Goal: Information Seeking & Learning: Learn about a topic

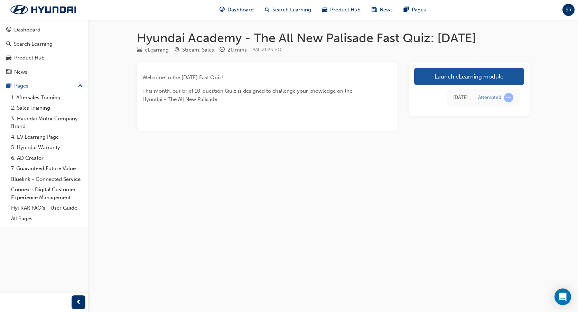
click at [447, 77] on link "Launch eLearning module" at bounding box center [469, 76] width 110 height 17
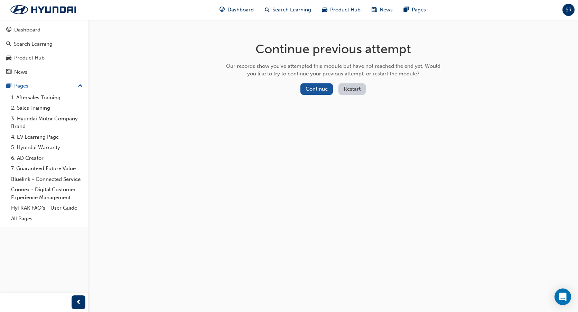
click at [321, 90] on button "Continue" at bounding box center [317, 88] width 33 height 11
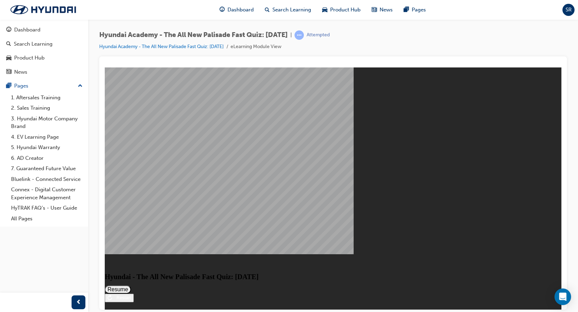
click at [131, 295] on div "Restart" at bounding box center [121, 297] width 19 height 5
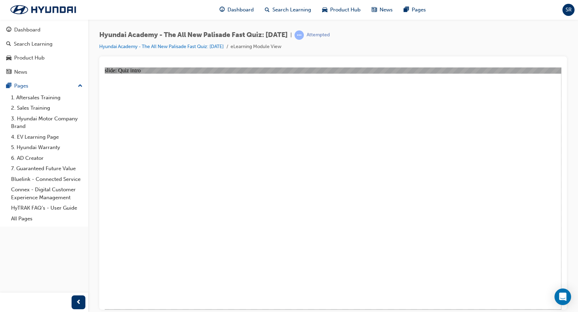
radio input "true"
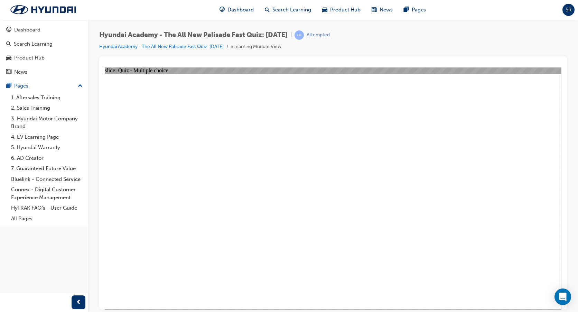
radio input "false"
radio input "true"
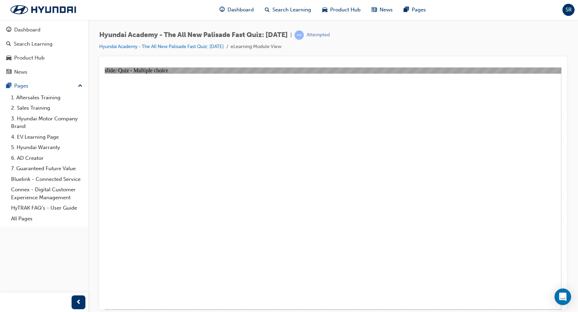
radio input "true"
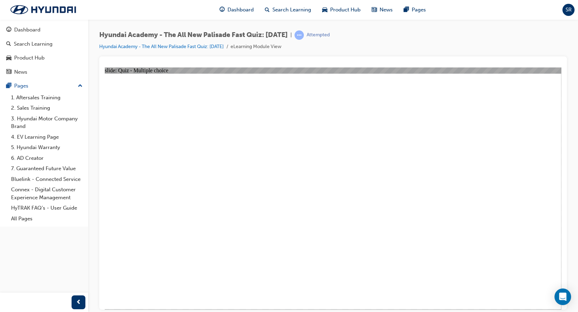
radio input "true"
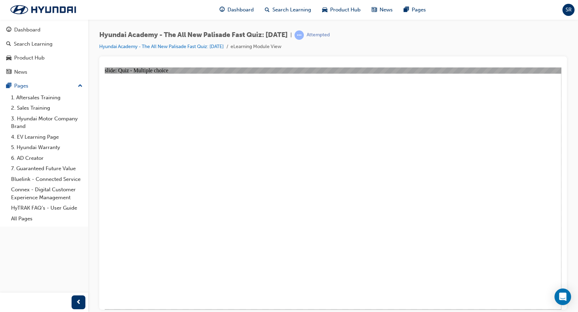
radio input "true"
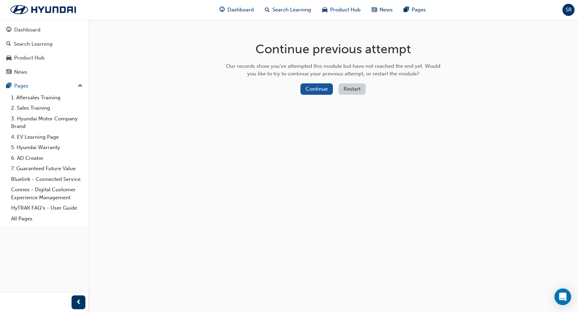
drag, startPoint x: 33, startPoint y: 185, endPoint x: 85, endPoint y: 327, distance: 151.3
click at [30, 56] on div "Product Hub" at bounding box center [29, 58] width 30 height 8
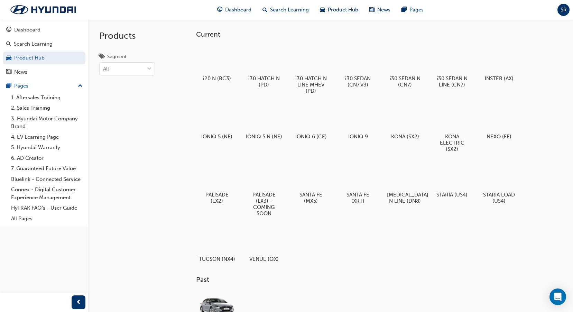
click at [266, 173] on div at bounding box center [264, 176] width 36 height 26
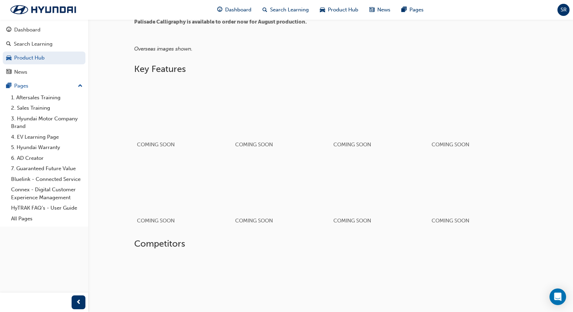
scroll to position [238, 0]
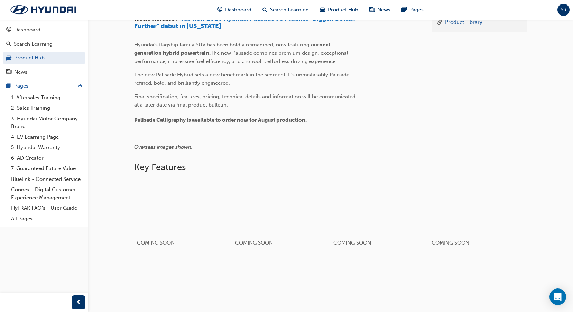
click at [167, 217] on div "button" at bounding box center [183, 207] width 93 height 52
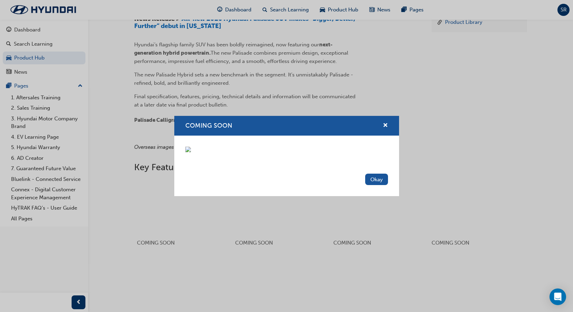
click at [385, 116] on div "COMING SOON" at bounding box center [286, 126] width 225 height 20
click at [384, 123] on span "cross-icon" at bounding box center [385, 126] width 5 height 6
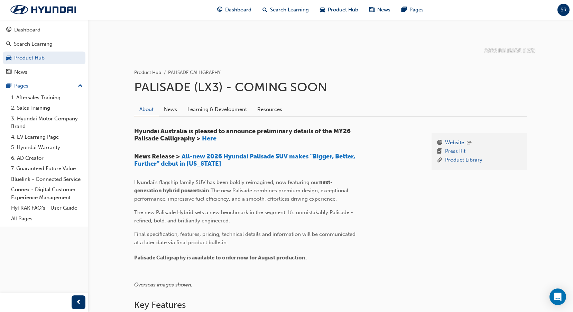
scroll to position [100, 0]
click at [210, 140] on span "Here" at bounding box center [209, 139] width 15 height 8
